Goal: Transaction & Acquisition: Obtain resource

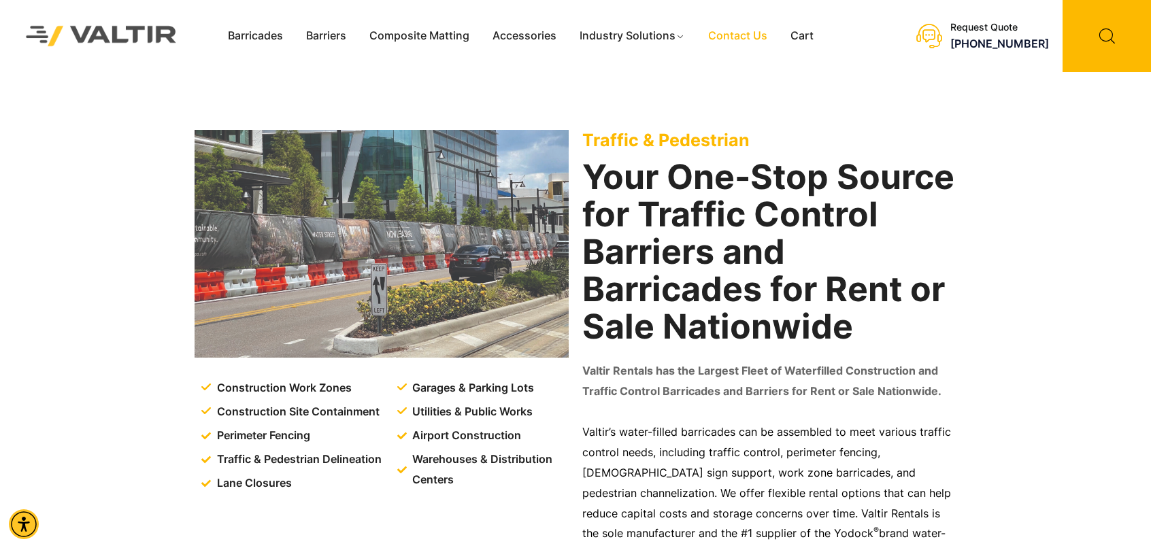
click at [738, 37] on link "Contact Us" at bounding box center [738, 36] width 82 height 20
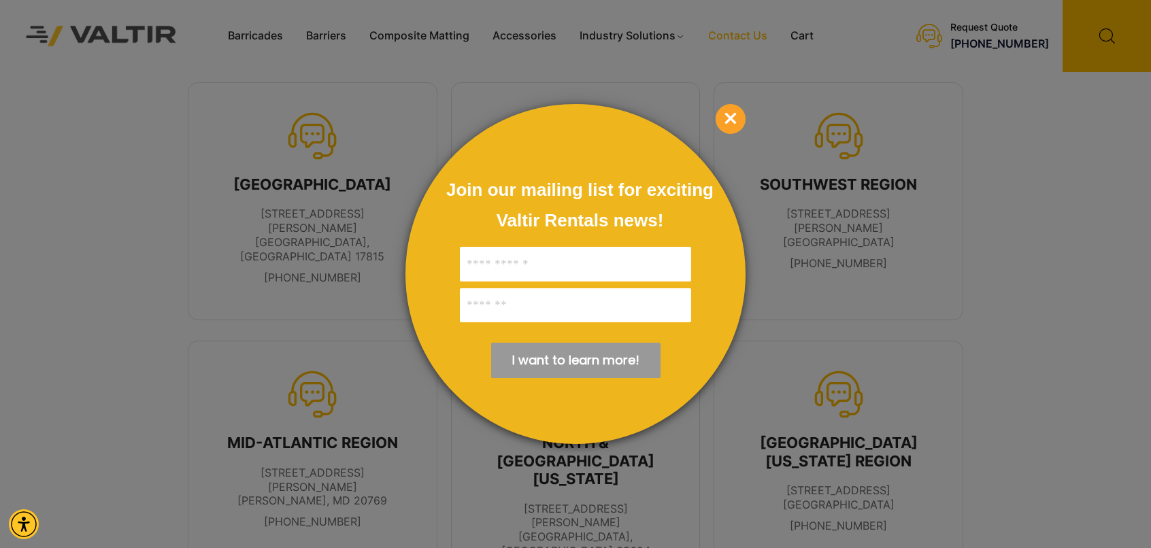
click at [736, 117] on span "×" at bounding box center [731, 119] width 30 height 30
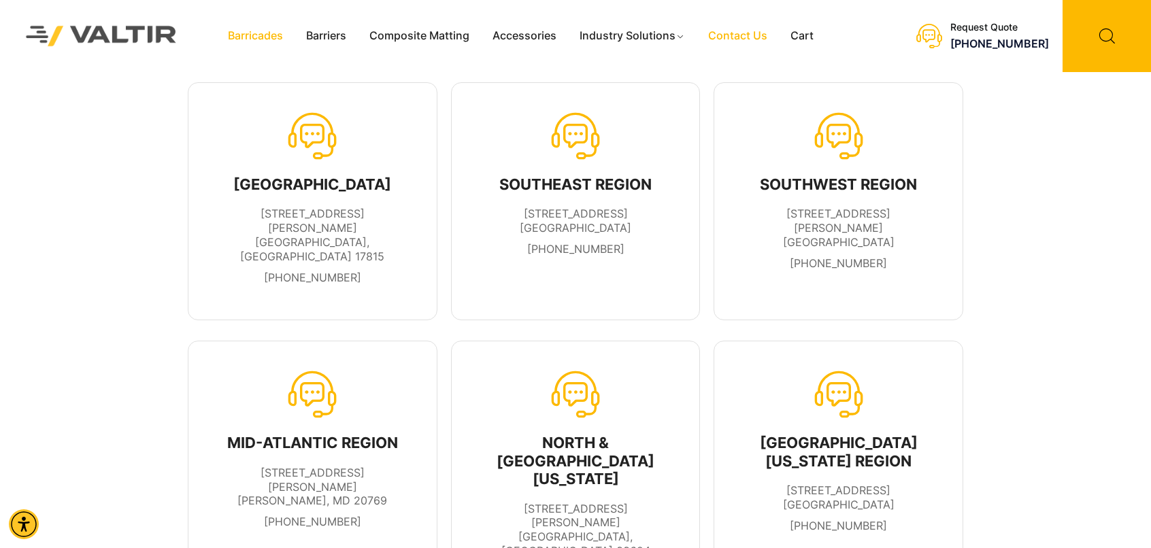
click at [265, 35] on link "Barricades" at bounding box center [255, 36] width 78 height 20
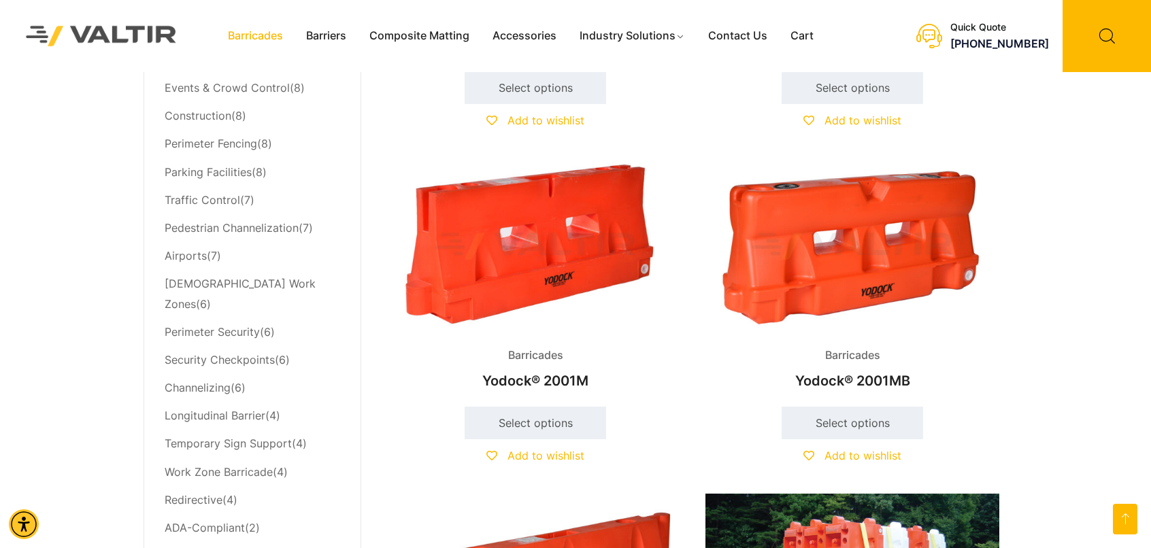
scroll to position [680, 0]
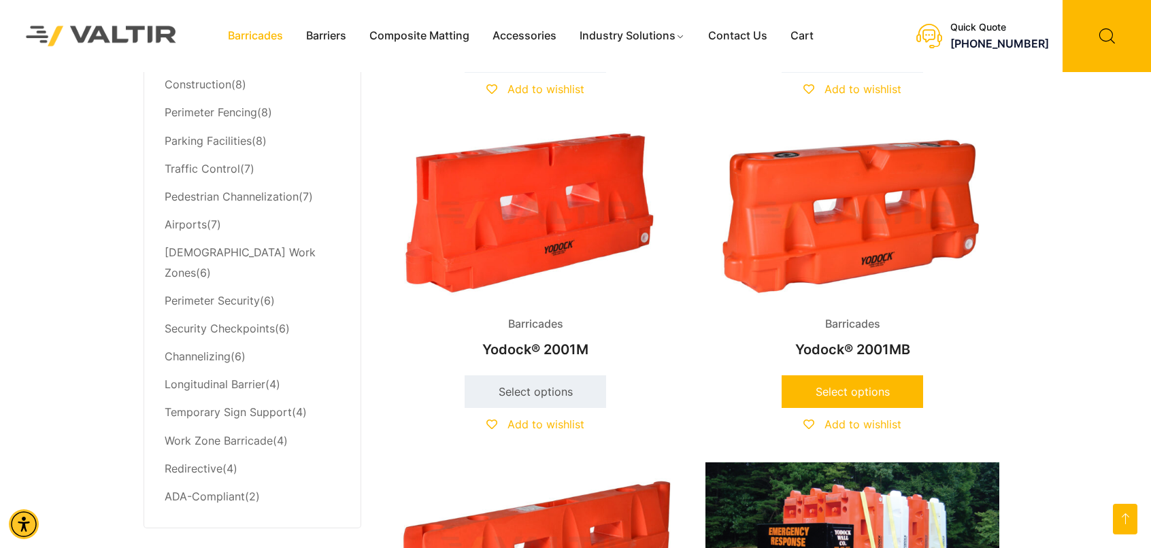
click at [871, 391] on link "Select options" at bounding box center [853, 392] width 142 height 33
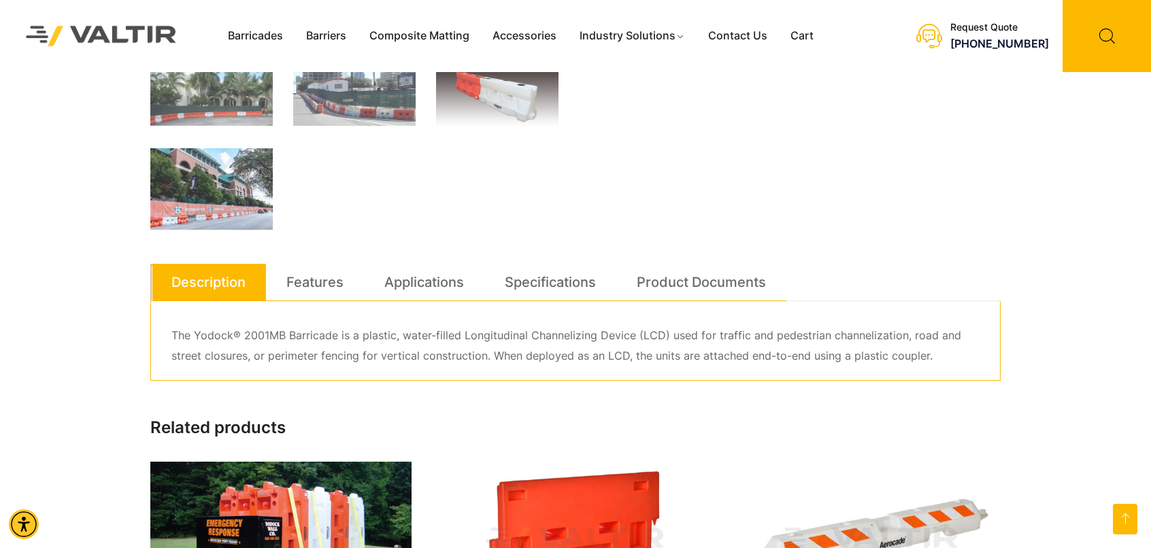
scroll to position [567, 0]
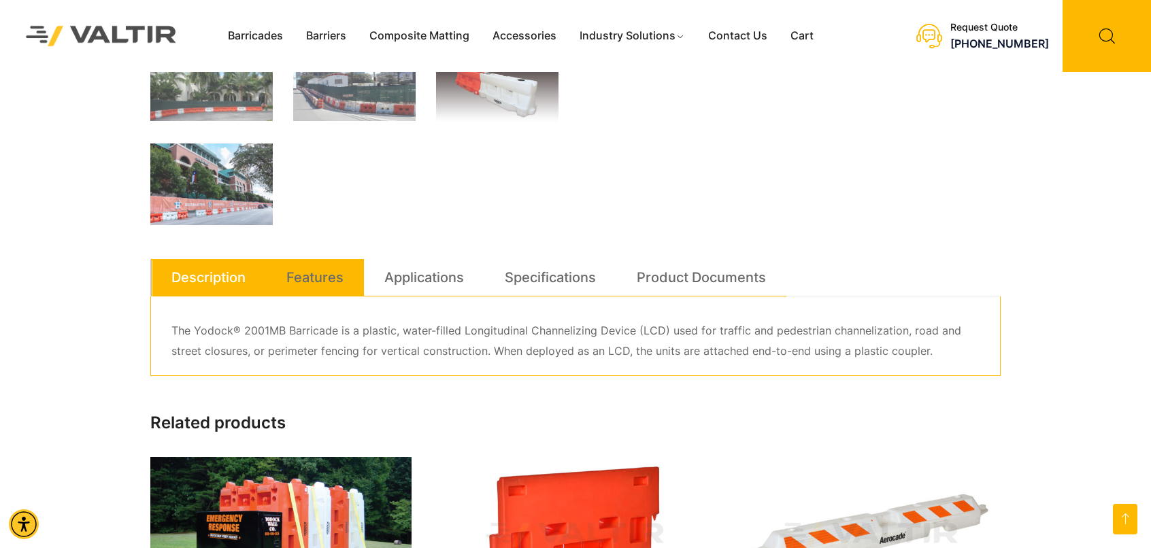
click at [327, 285] on link "Features" at bounding box center [314, 277] width 57 height 37
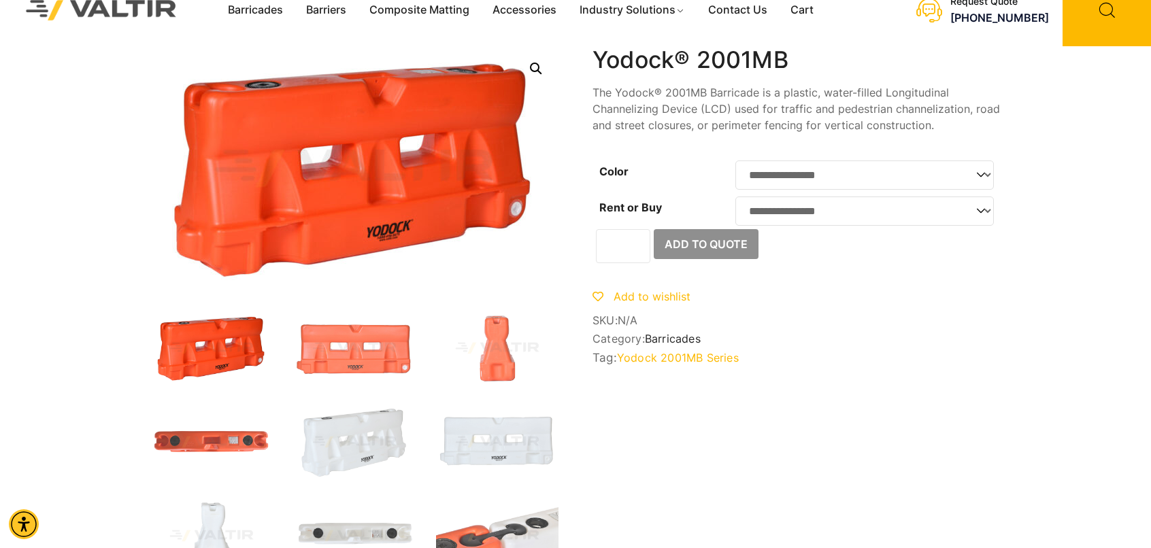
scroll to position [0, 0]
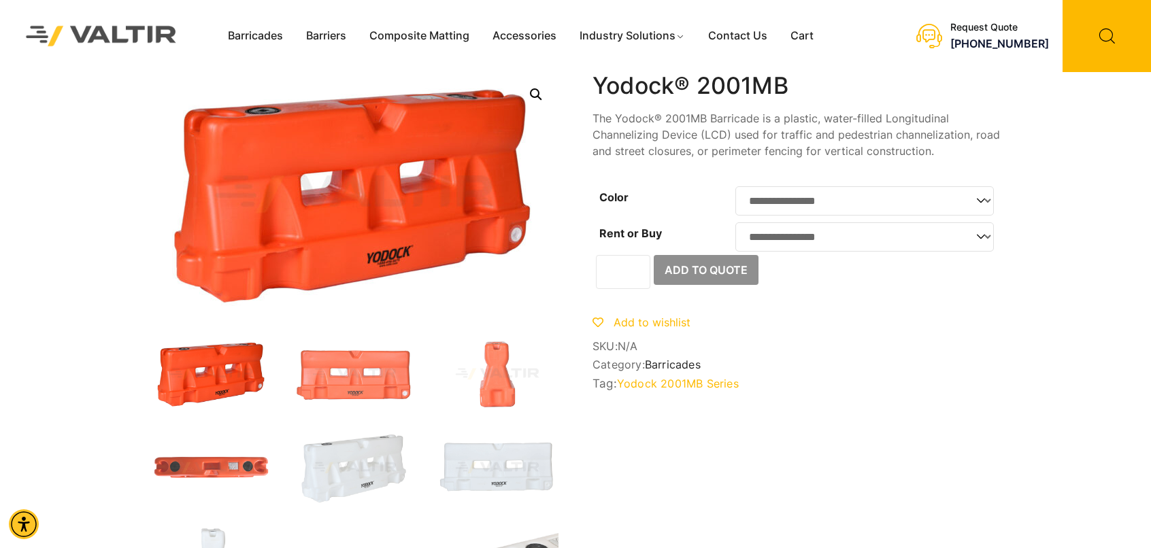
click at [894, 240] on select "**********" at bounding box center [864, 236] width 259 height 29
